Goal: Transaction & Acquisition: Purchase product/service

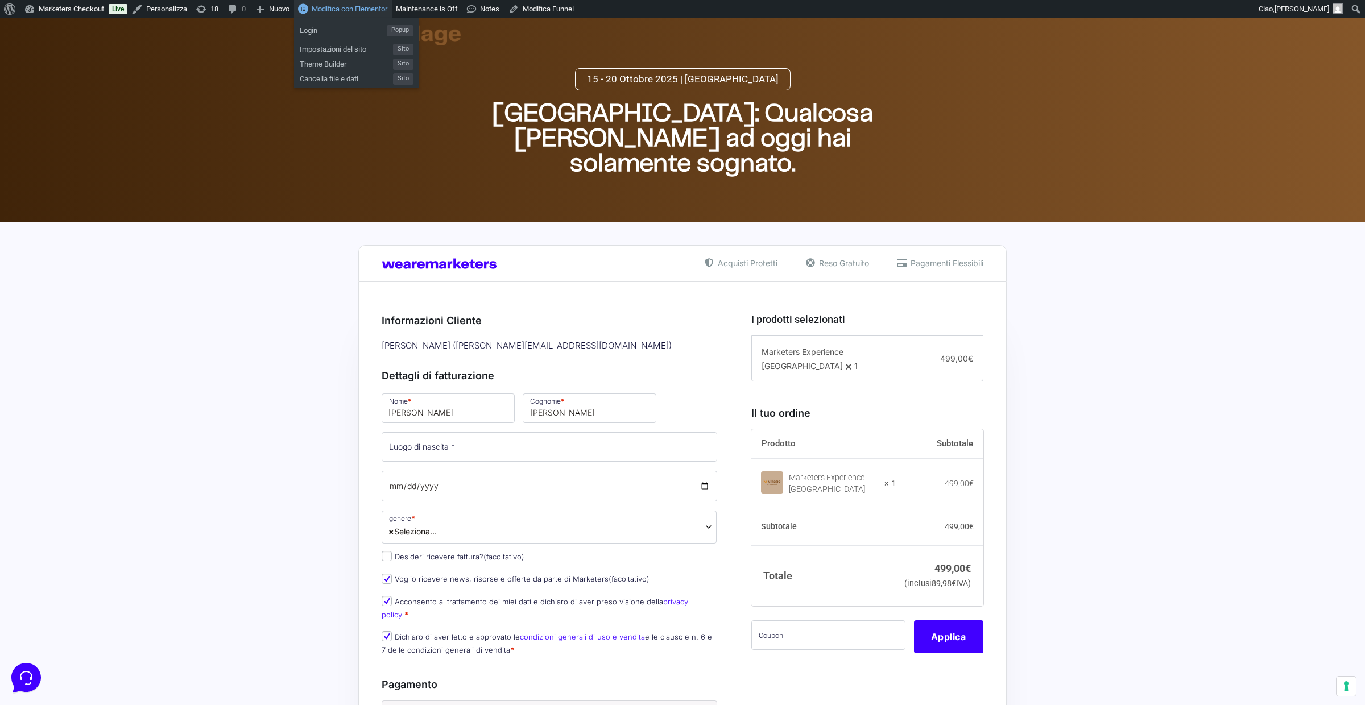
click at [370, 7] on span "Modifica con Elementor" at bounding box center [350, 9] width 76 height 9
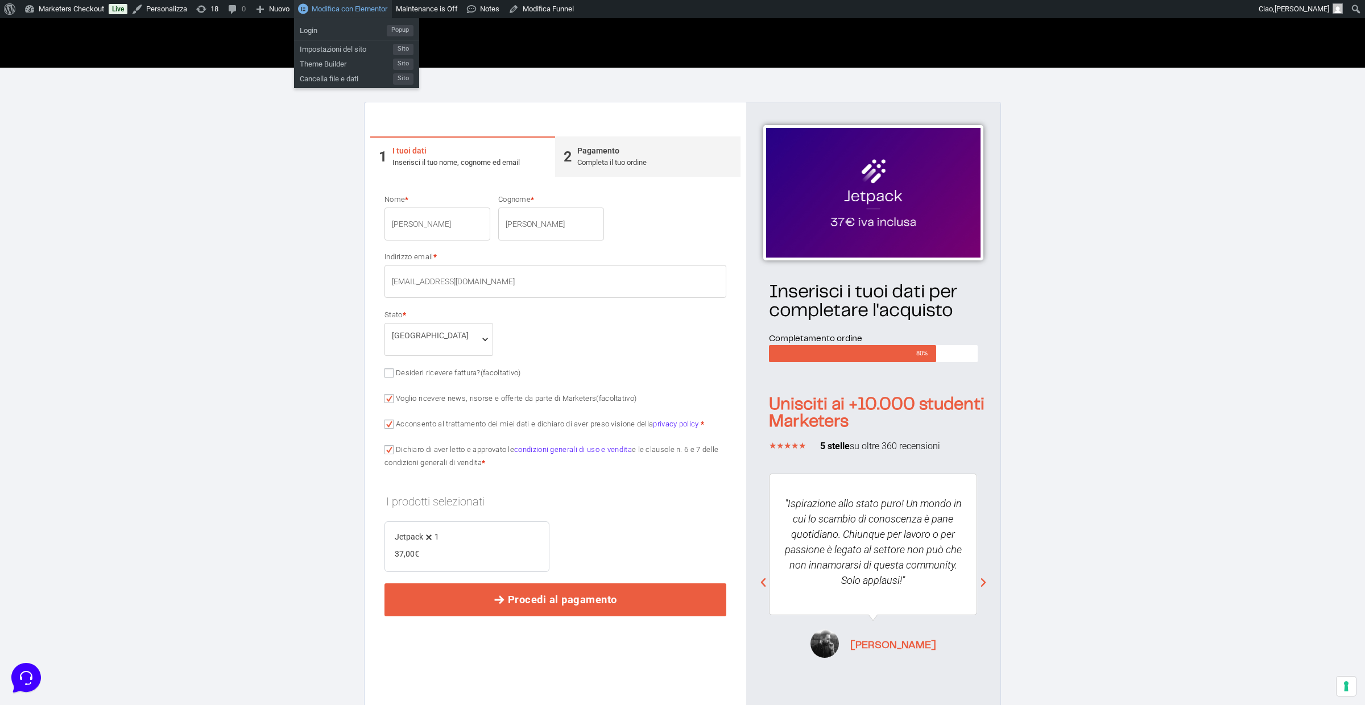
click at [386, 11] on span "Modifica con Elementor" at bounding box center [350, 9] width 76 height 9
click at [367, 6] on span "Modifica con Elementor" at bounding box center [350, 9] width 76 height 9
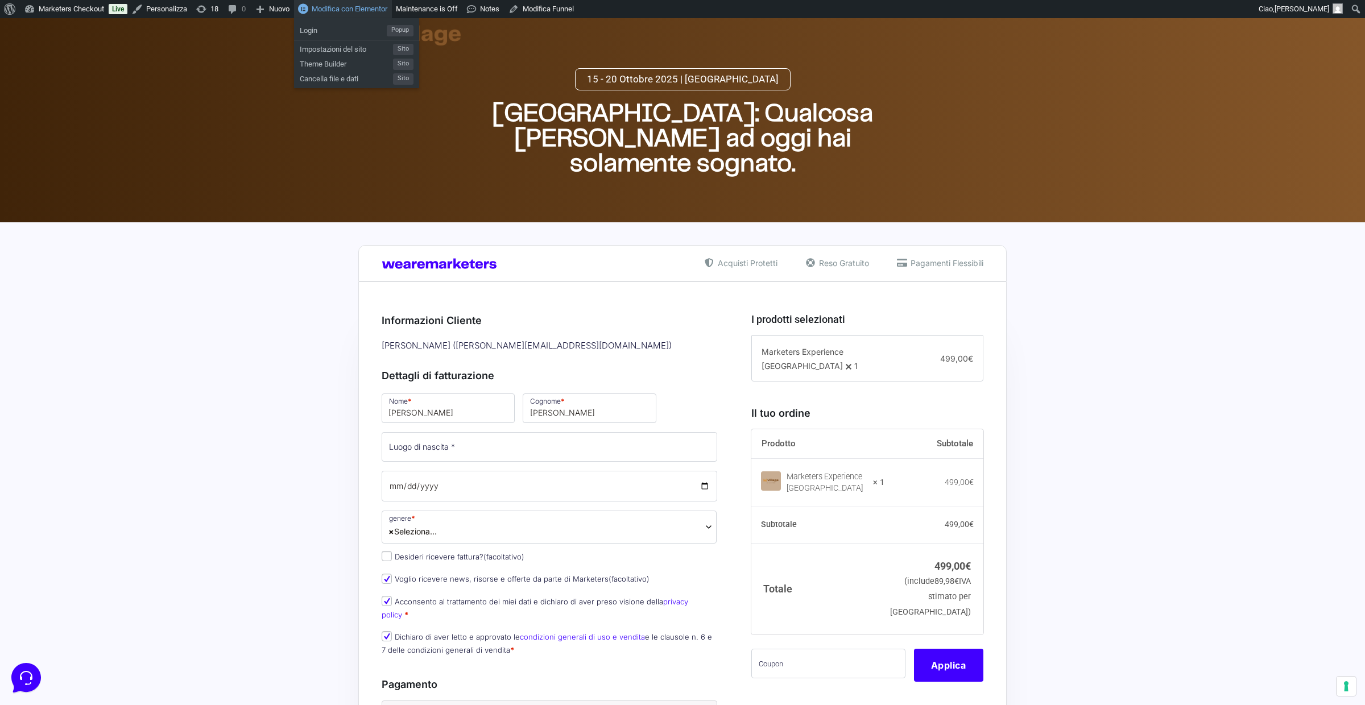
click at [371, 9] on span "Modifica con Elementor" at bounding box center [350, 9] width 76 height 9
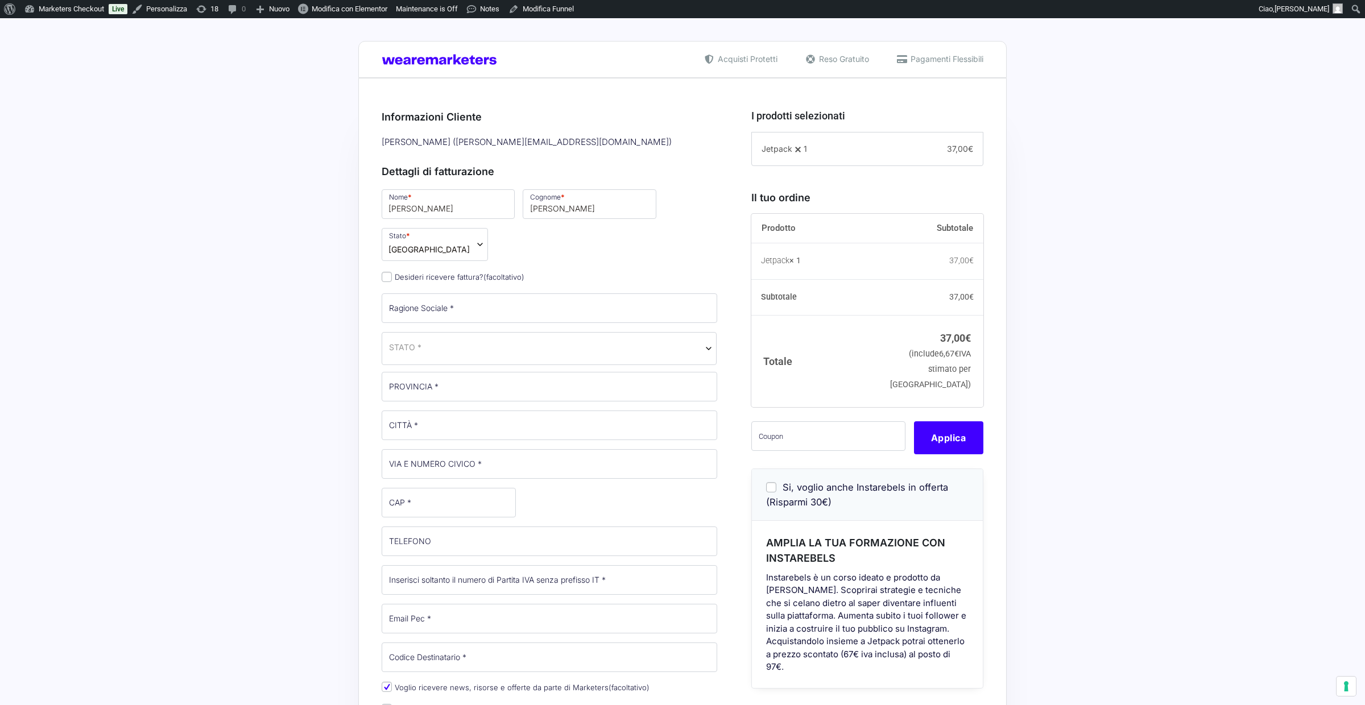
select select
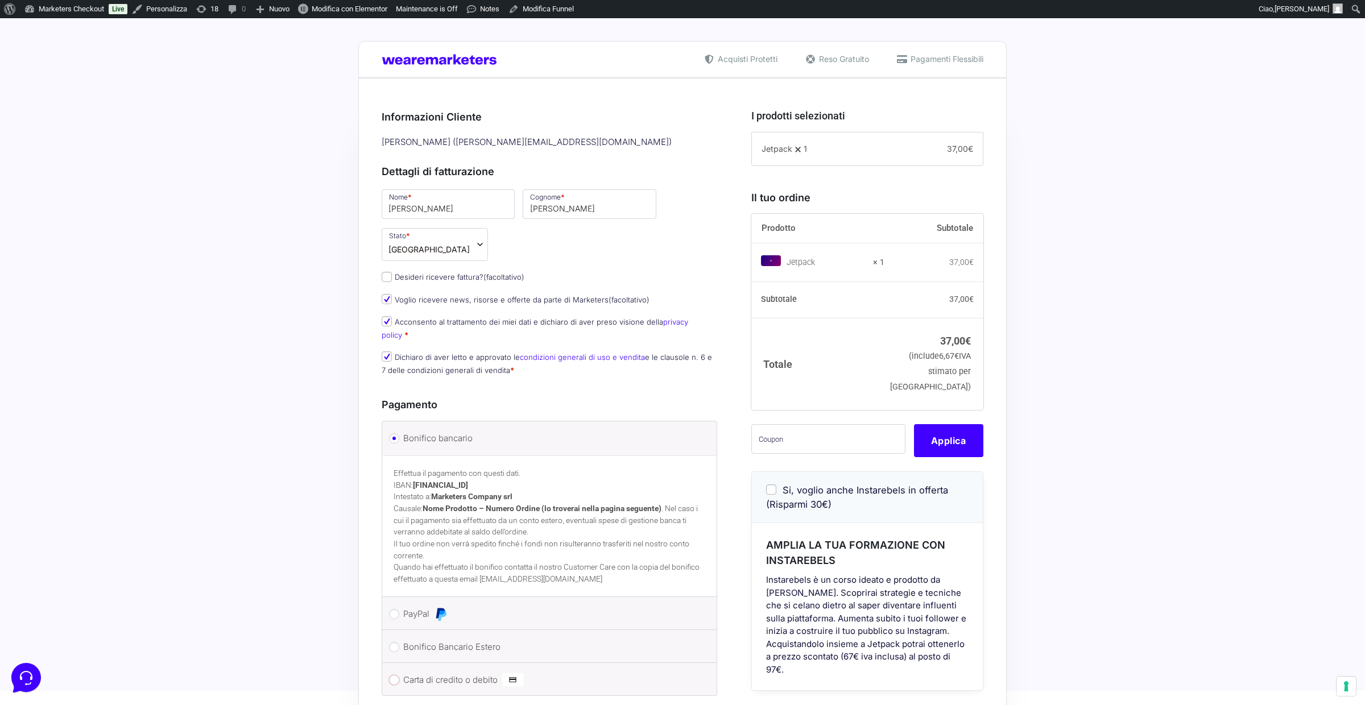
click at [394, 675] on input "Carta di credito o debito" at bounding box center [394, 680] width 10 height 10
radio input "true"
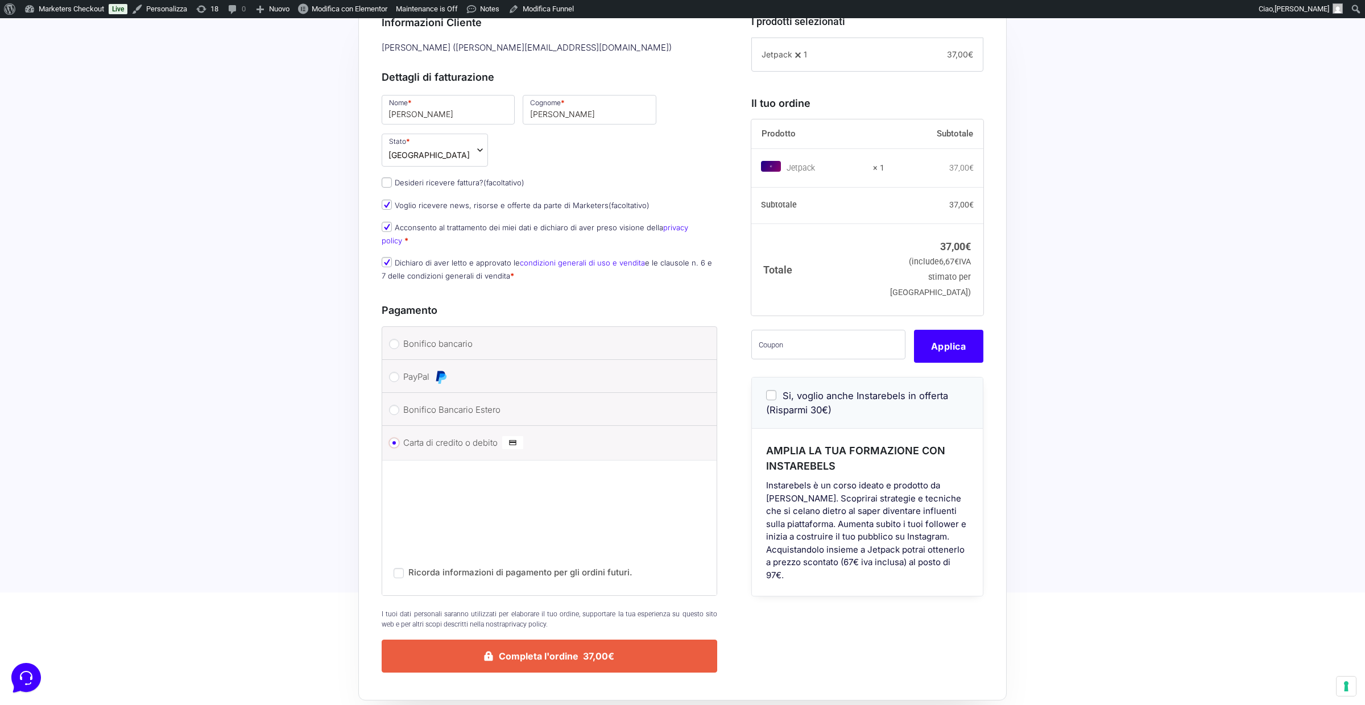
scroll to position [98, 0]
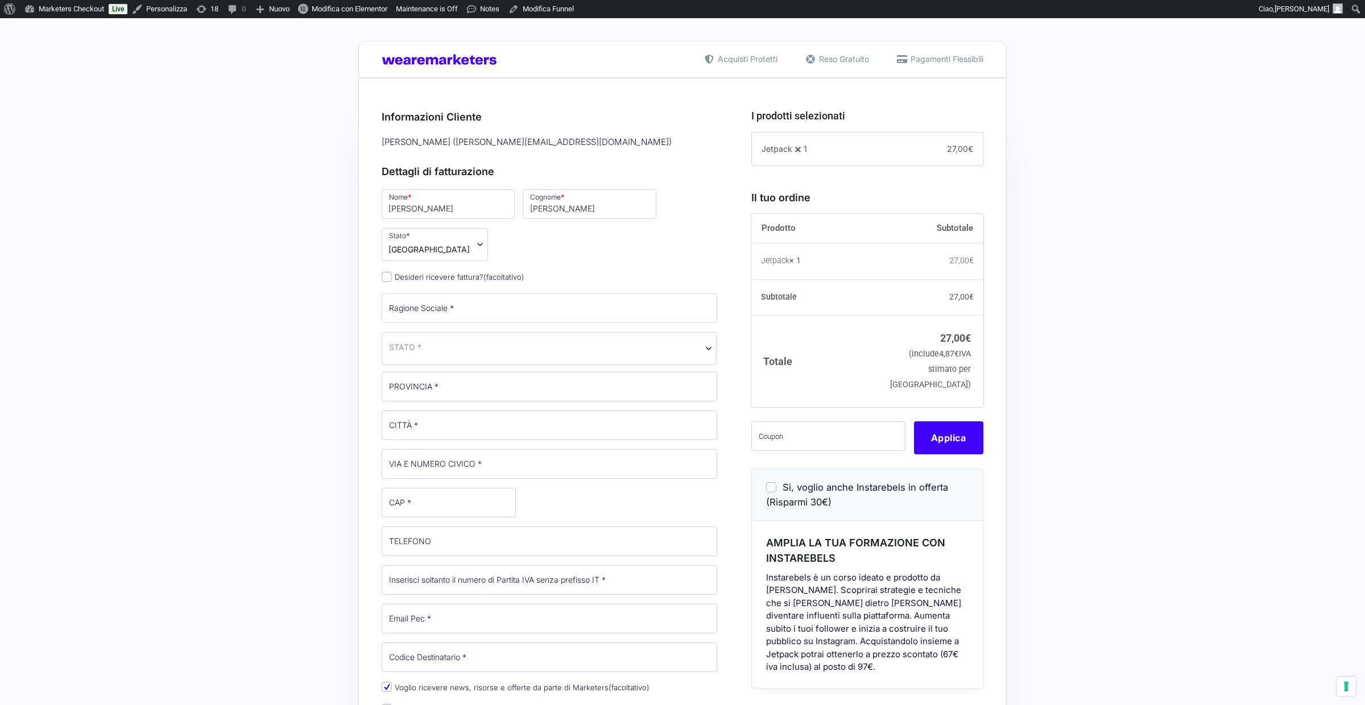
select select
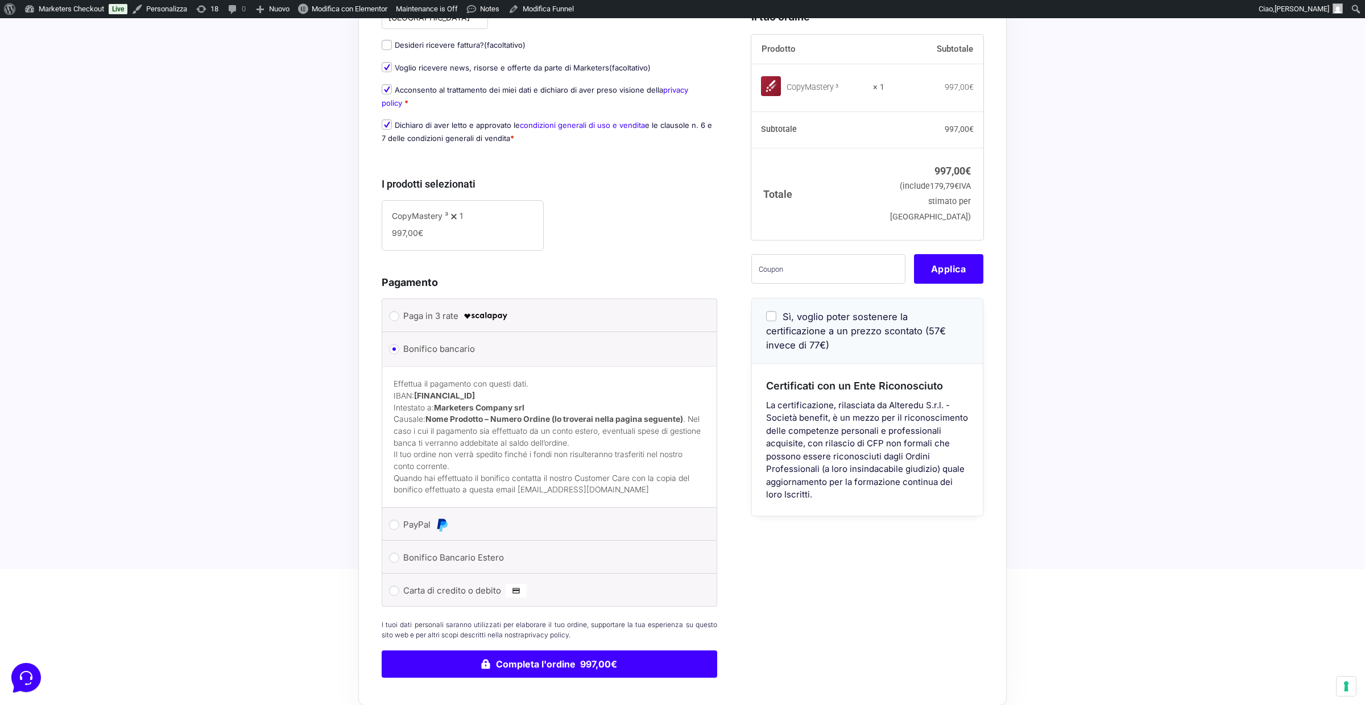
click at [433, 604] on li "Carta di credito o debito Ricorda informazioni di pagamento per gli ordini futu…" at bounding box center [549, 590] width 334 height 32
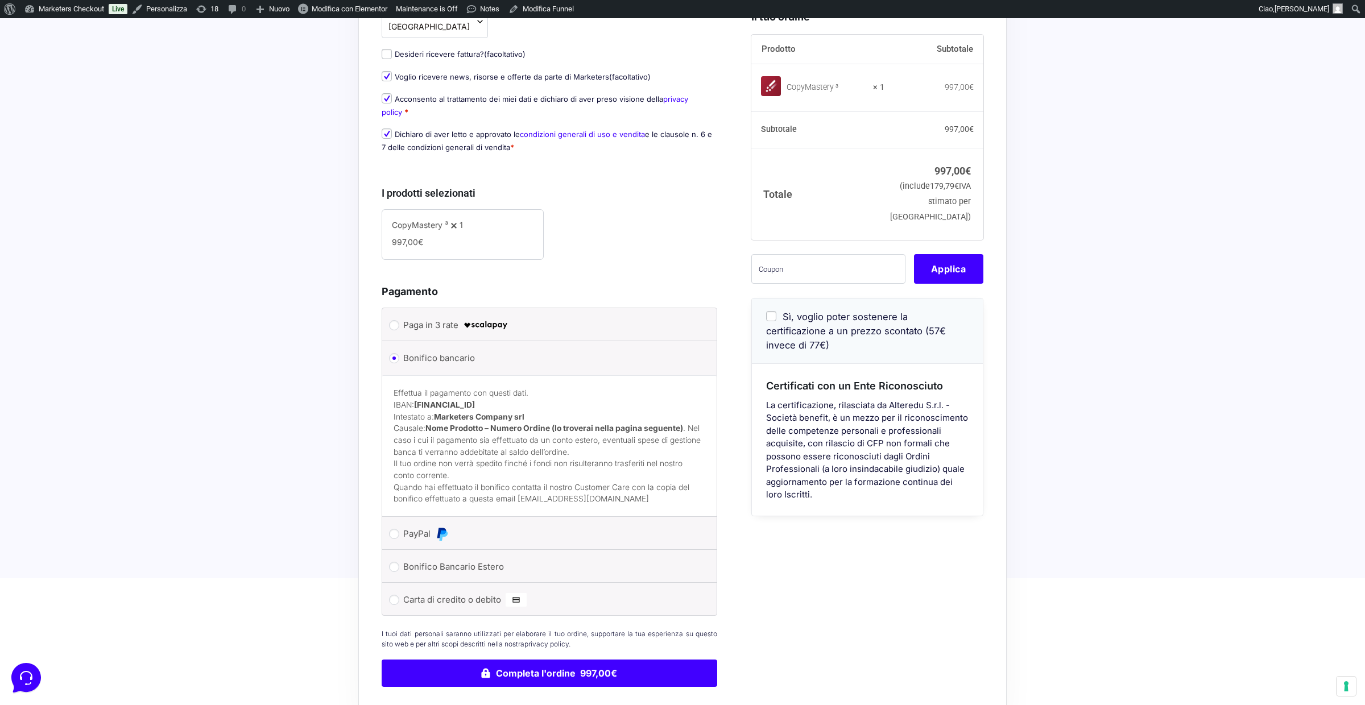
click at [430, 600] on label "Carta di credito o debito" at bounding box center [547, 599] width 288 height 17
click at [399, 600] on input "Carta di credito o debito" at bounding box center [394, 600] width 10 height 10
radio input "true"
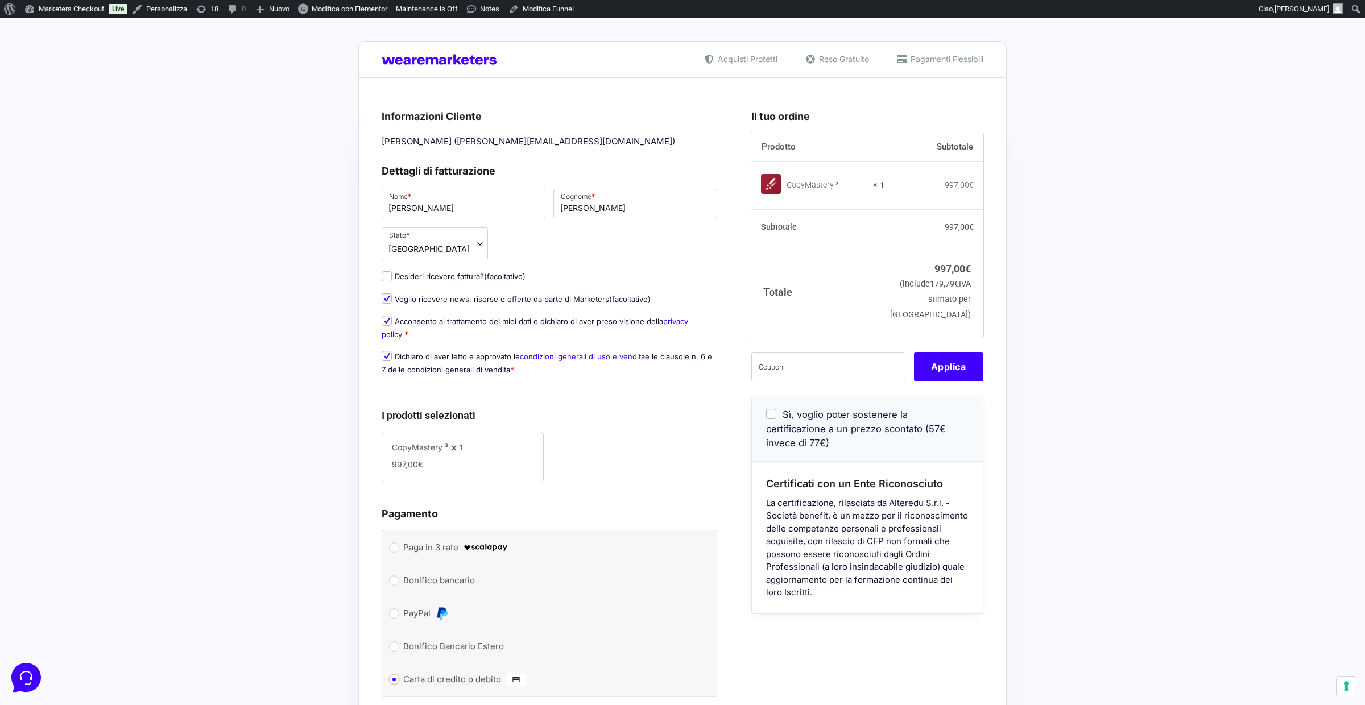
scroll to position [359, 0]
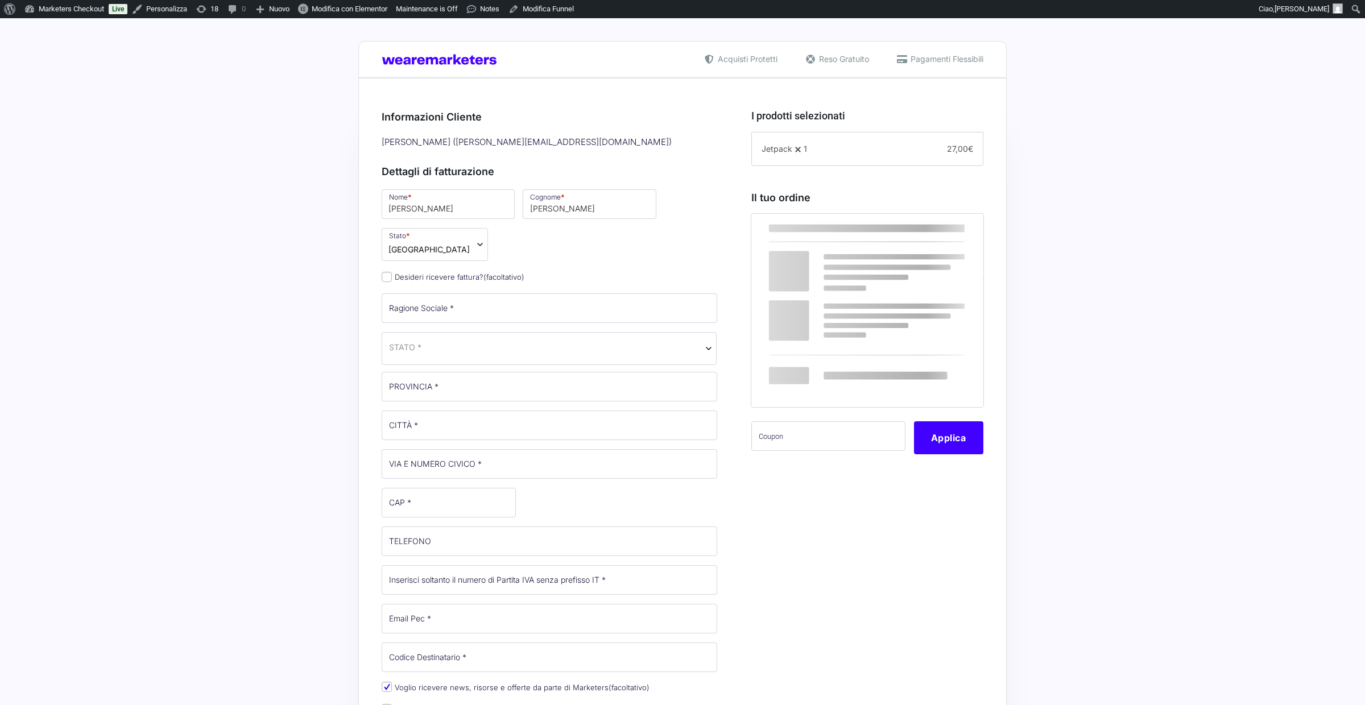
select select
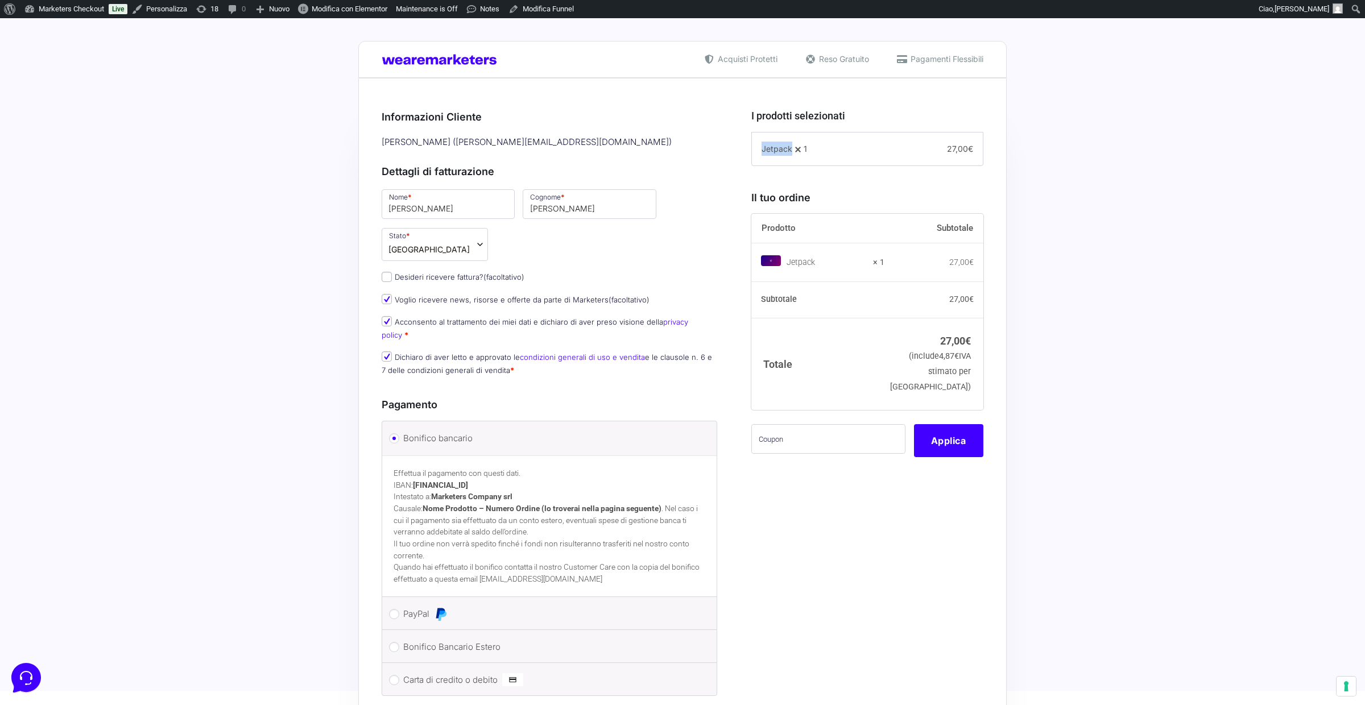
drag, startPoint x: 755, startPoint y: 150, endPoint x: 792, endPoint y: 151, distance: 36.4
click at [792, 151] on div "Jetpack 1 − 1 + 27,00 €" at bounding box center [867, 149] width 232 height 35
copy span "Jetpack"
click at [10, 9] on span "Barra degli strumenti" at bounding box center [8, 8] width 9 height 16
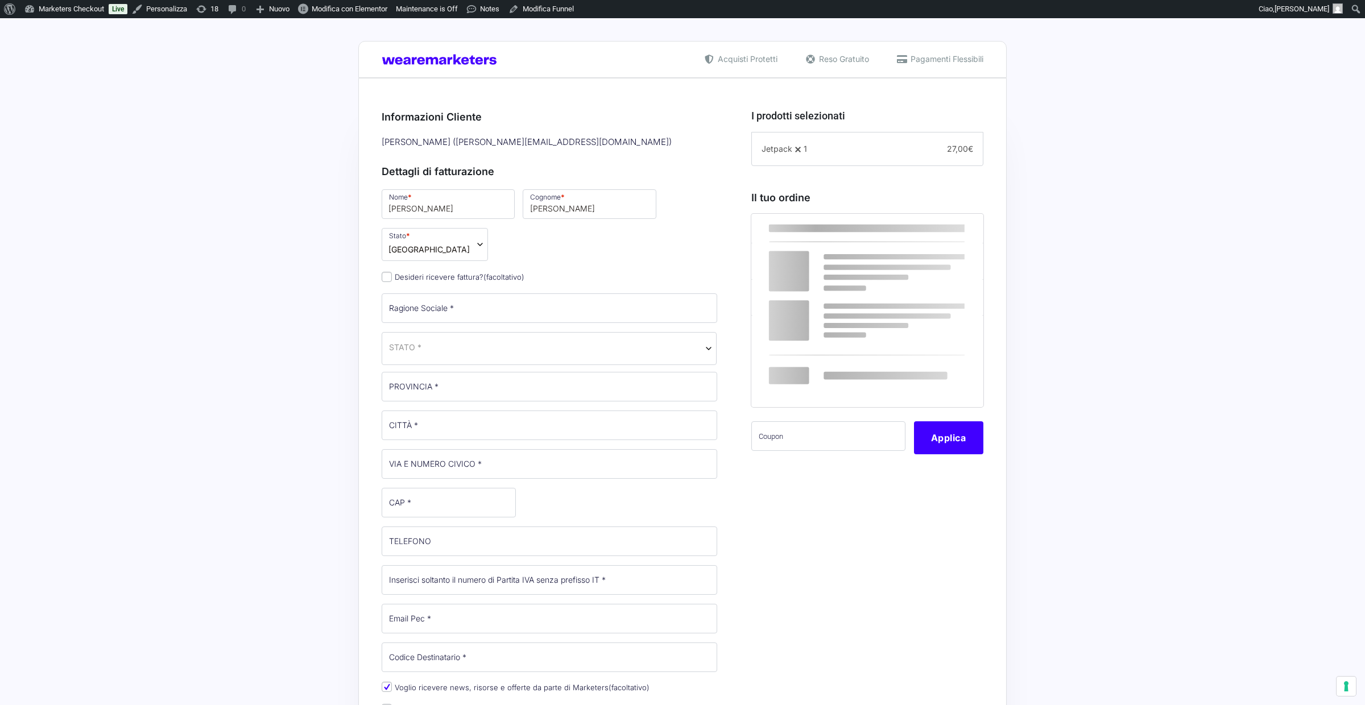
select select
